Goal: Navigation & Orientation: Understand site structure

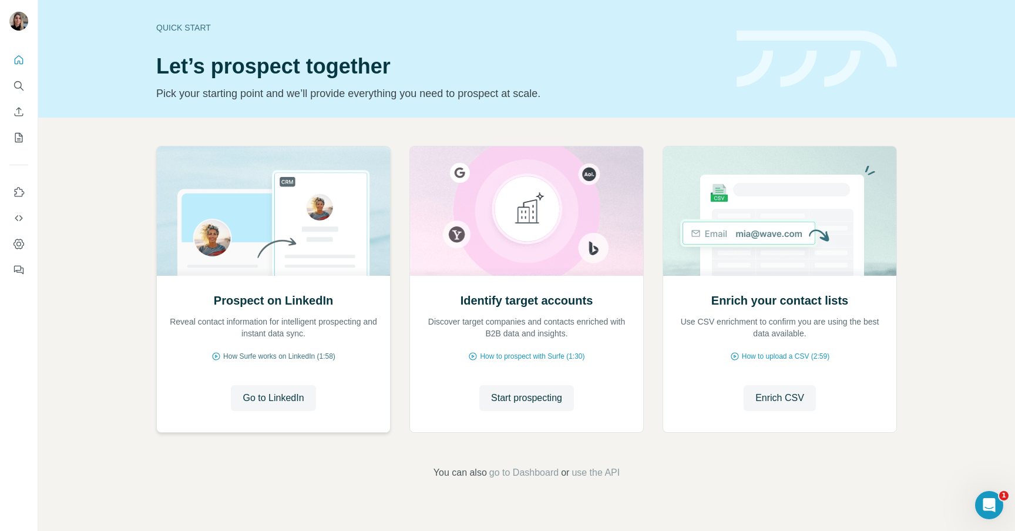
click at [300, 354] on span "How Surfe works on LinkedIn (1:58)" at bounding box center [279, 356] width 112 height 11
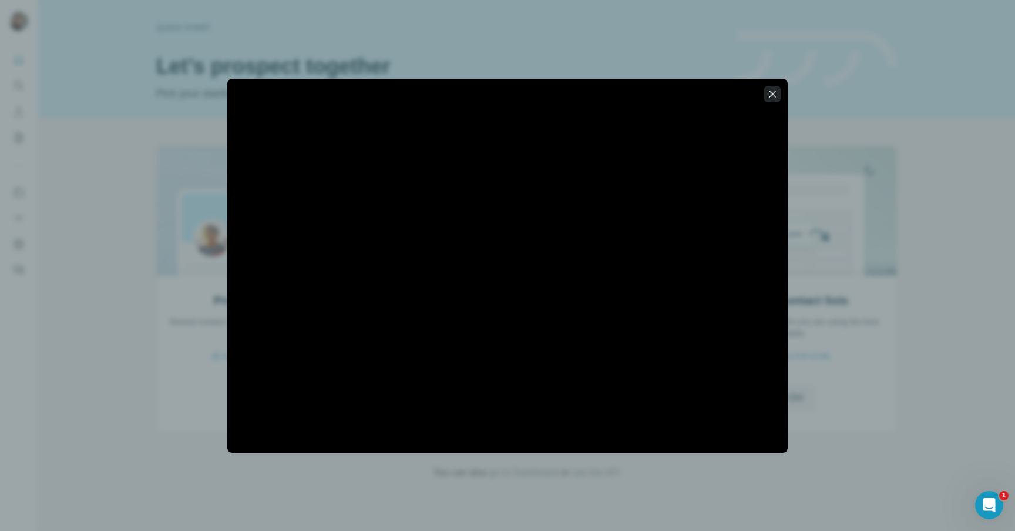
click at [773, 96] on icon "button" at bounding box center [773, 94] width 12 height 12
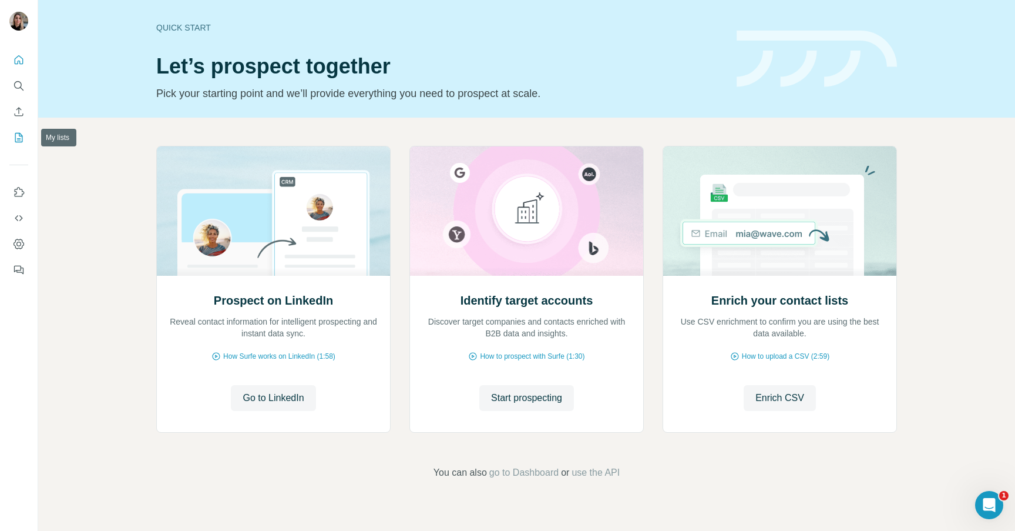
click at [21, 133] on icon "My lists" at bounding box center [19, 138] width 12 height 12
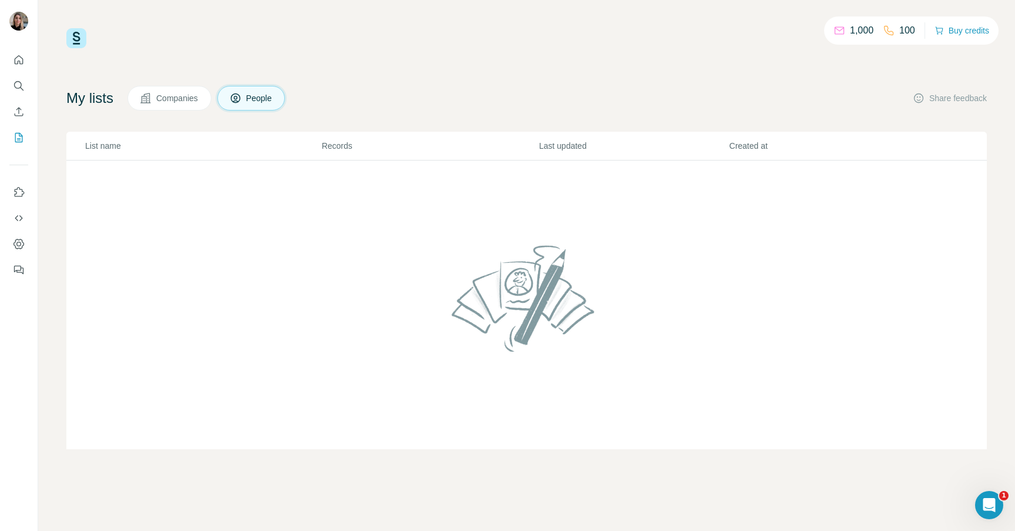
click at [909, 29] on p "100" at bounding box center [908, 31] width 16 height 14
click at [14, 58] on icon "Quick start" at bounding box center [19, 60] width 12 height 12
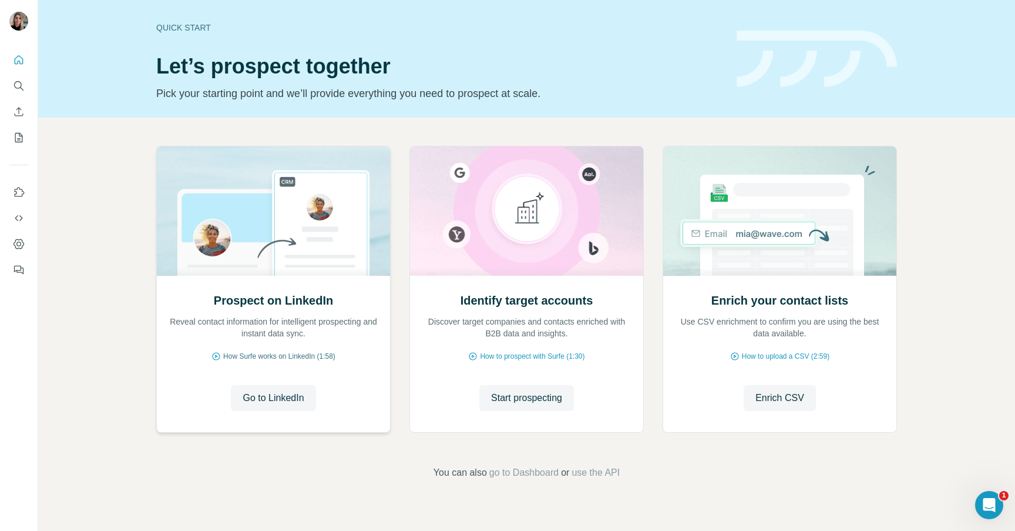
click at [294, 357] on span "How Surfe works on LinkedIn (1:58)" at bounding box center [279, 356] width 112 height 11
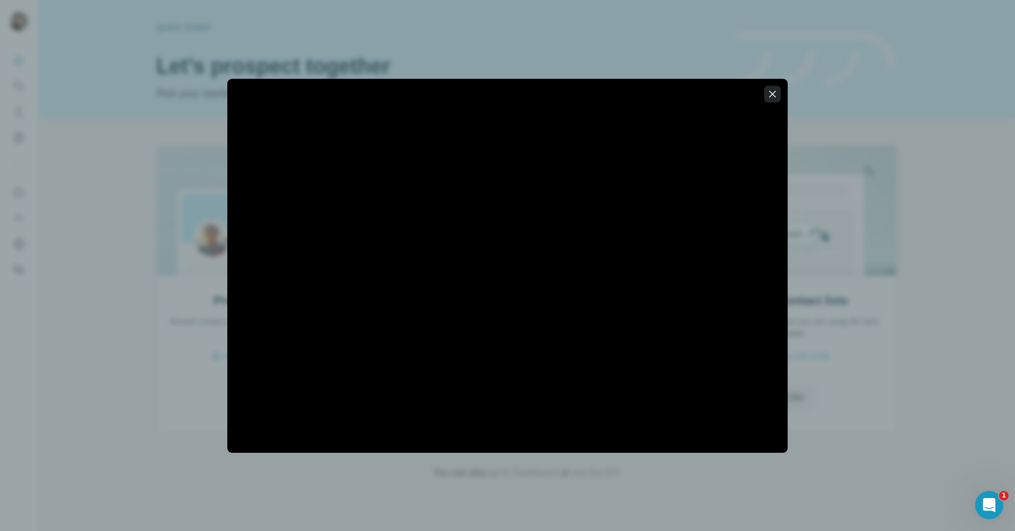
click at [776, 96] on icon "button" at bounding box center [773, 94] width 12 height 12
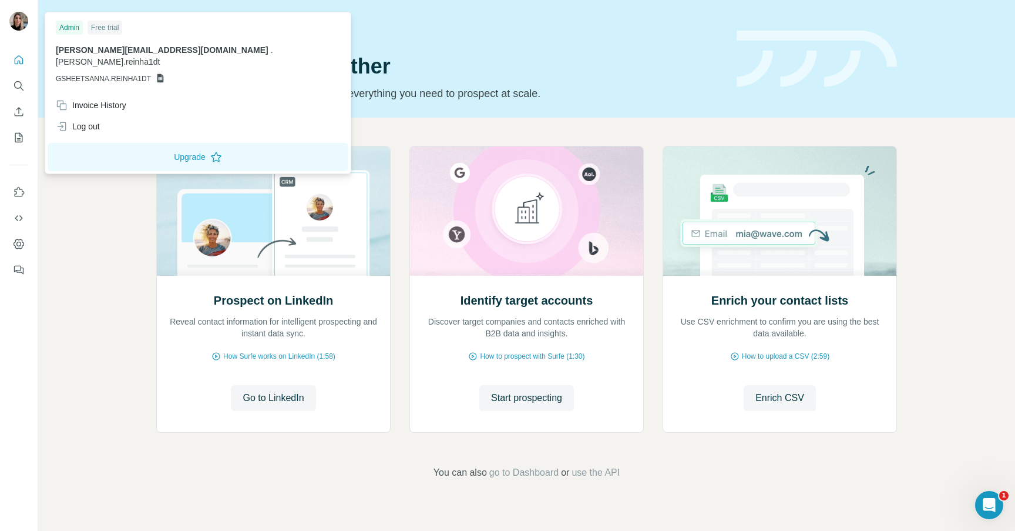
click at [22, 19] on img at bounding box center [18, 21] width 19 height 19
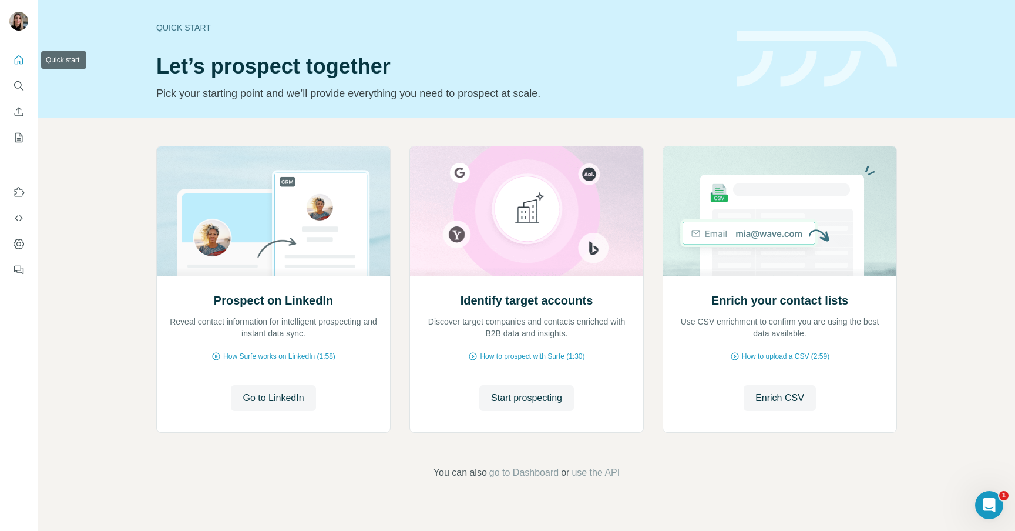
click at [21, 59] on icon "Quick start" at bounding box center [19, 60] width 12 height 12
click at [19, 243] on icon "Dashboard" at bounding box center [19, 244] width 12 height 12
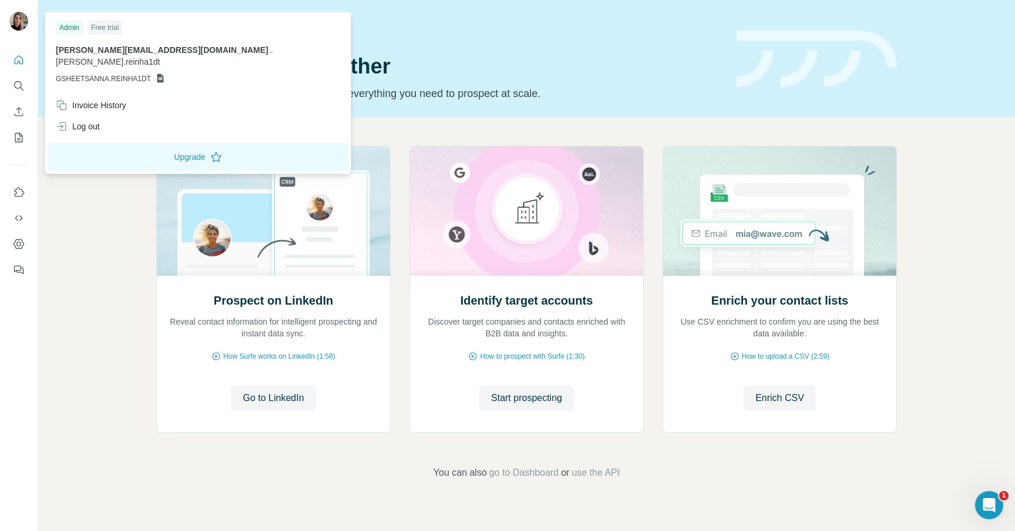
click at [23, 17] on img at bounding box center [18, 21] width 19 height 19
click at [21, 17] on img at bounding box center [18, 21] width 19 height 19
click at [19, 52] on button "Quick start" at bounding box center [18, 59] width 19 height 21
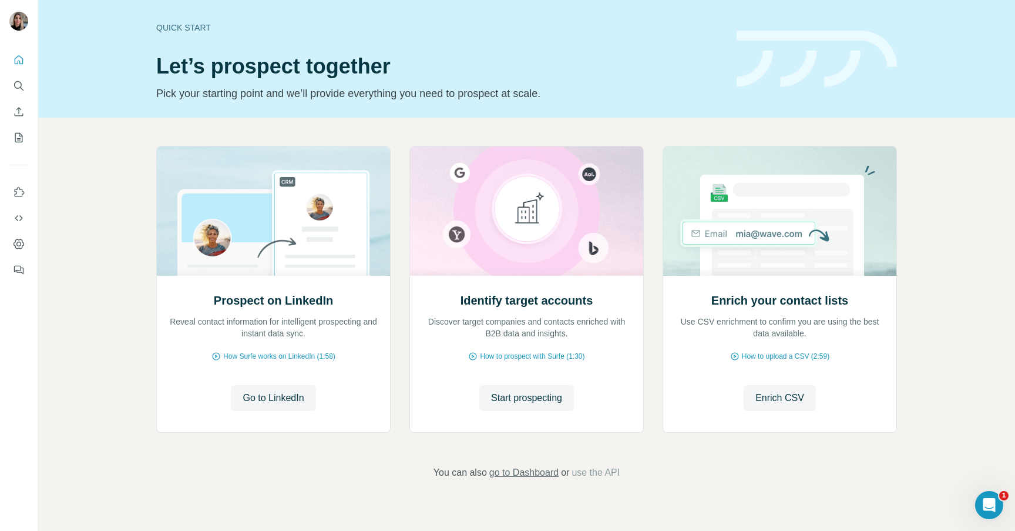
click at [520, 474] on span "go to Dashboard" at bounding box center [524, 472] width 69 height 14
